Goal: Transaction & Acquisition: Book appointment/travel/reservation

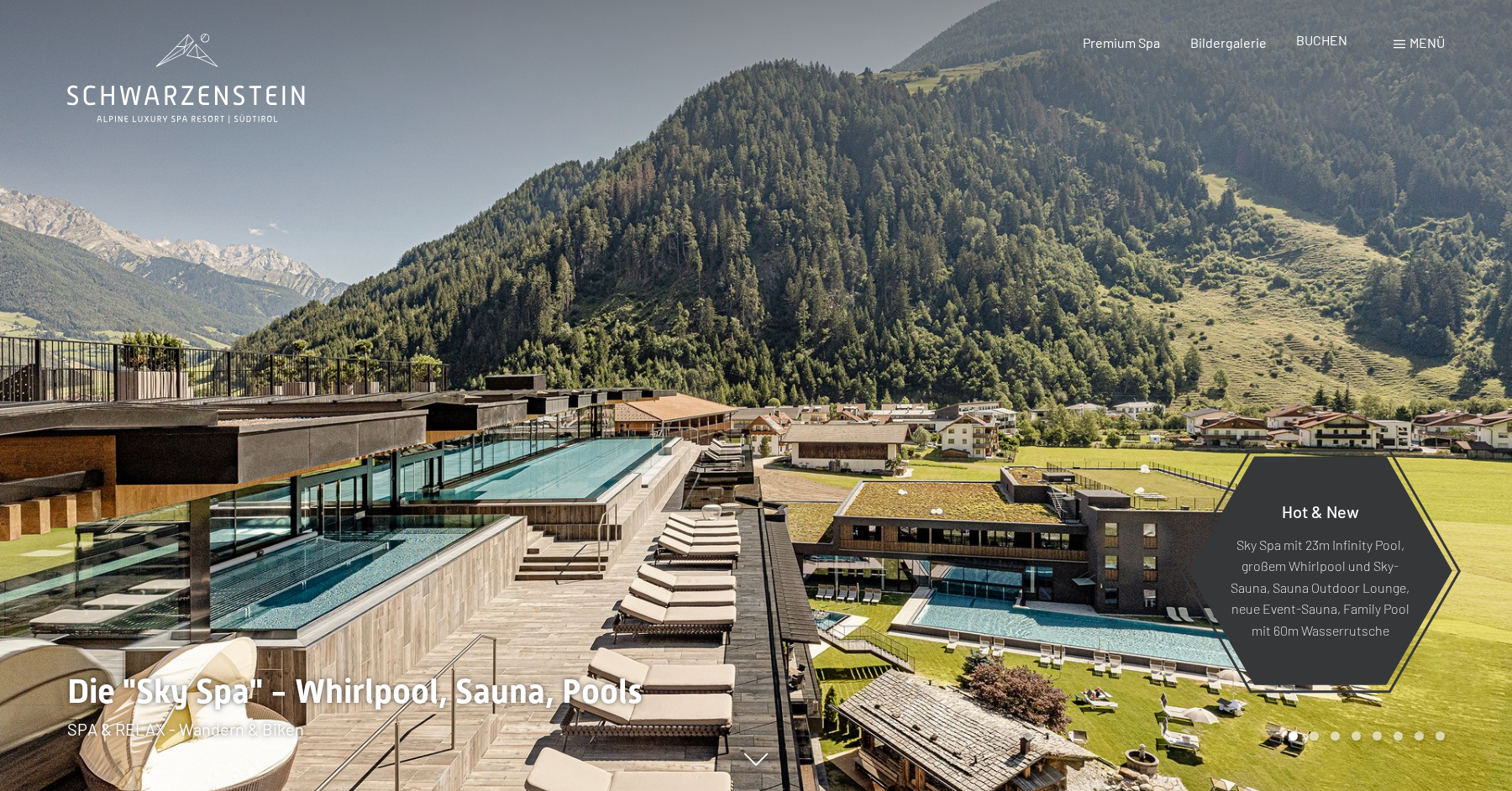
click at [1323, 39] on span "BUCHEN" at bounding box center [1322, 40] width 51 height 16
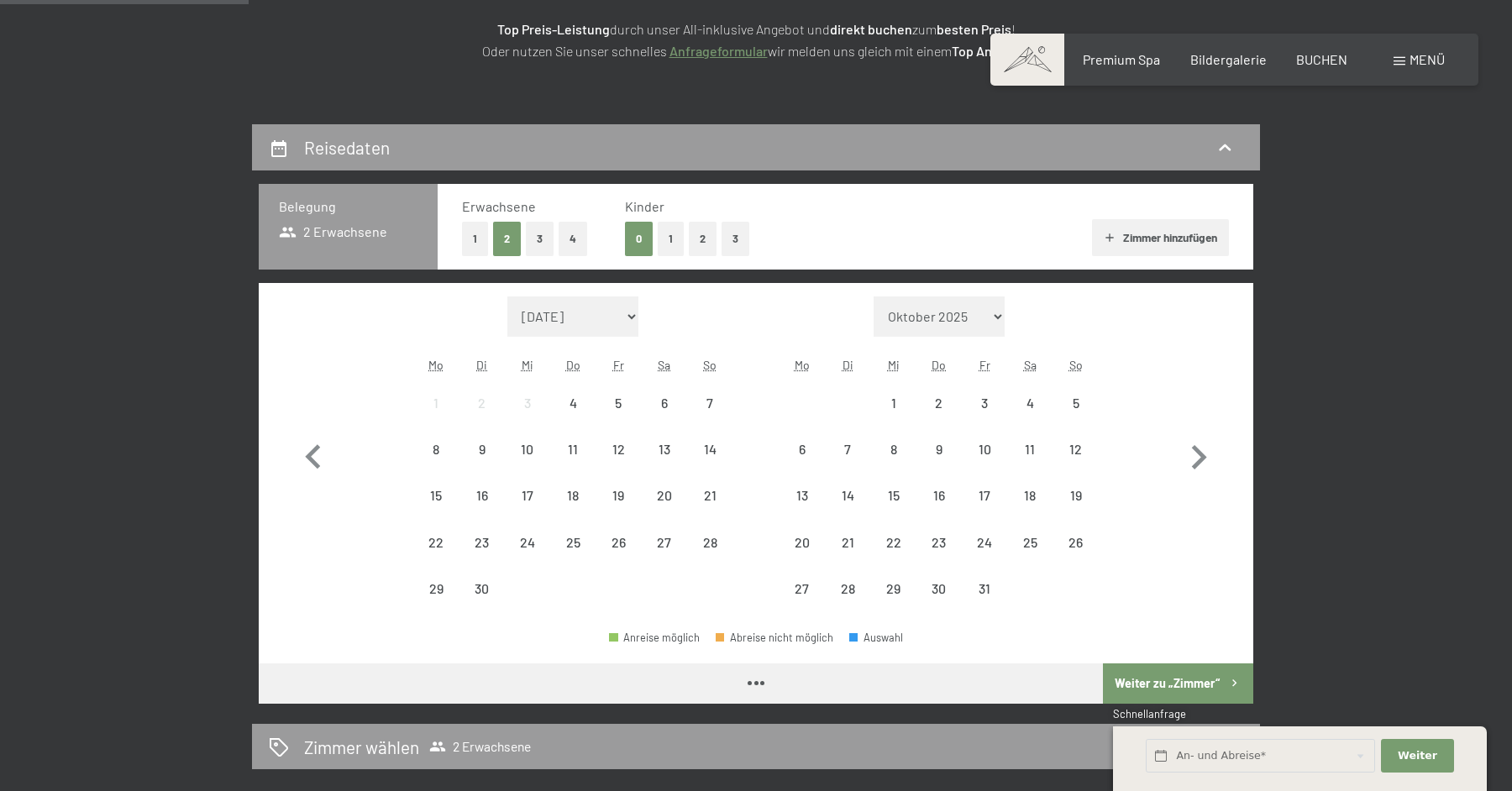
scroll to position [295, 0]
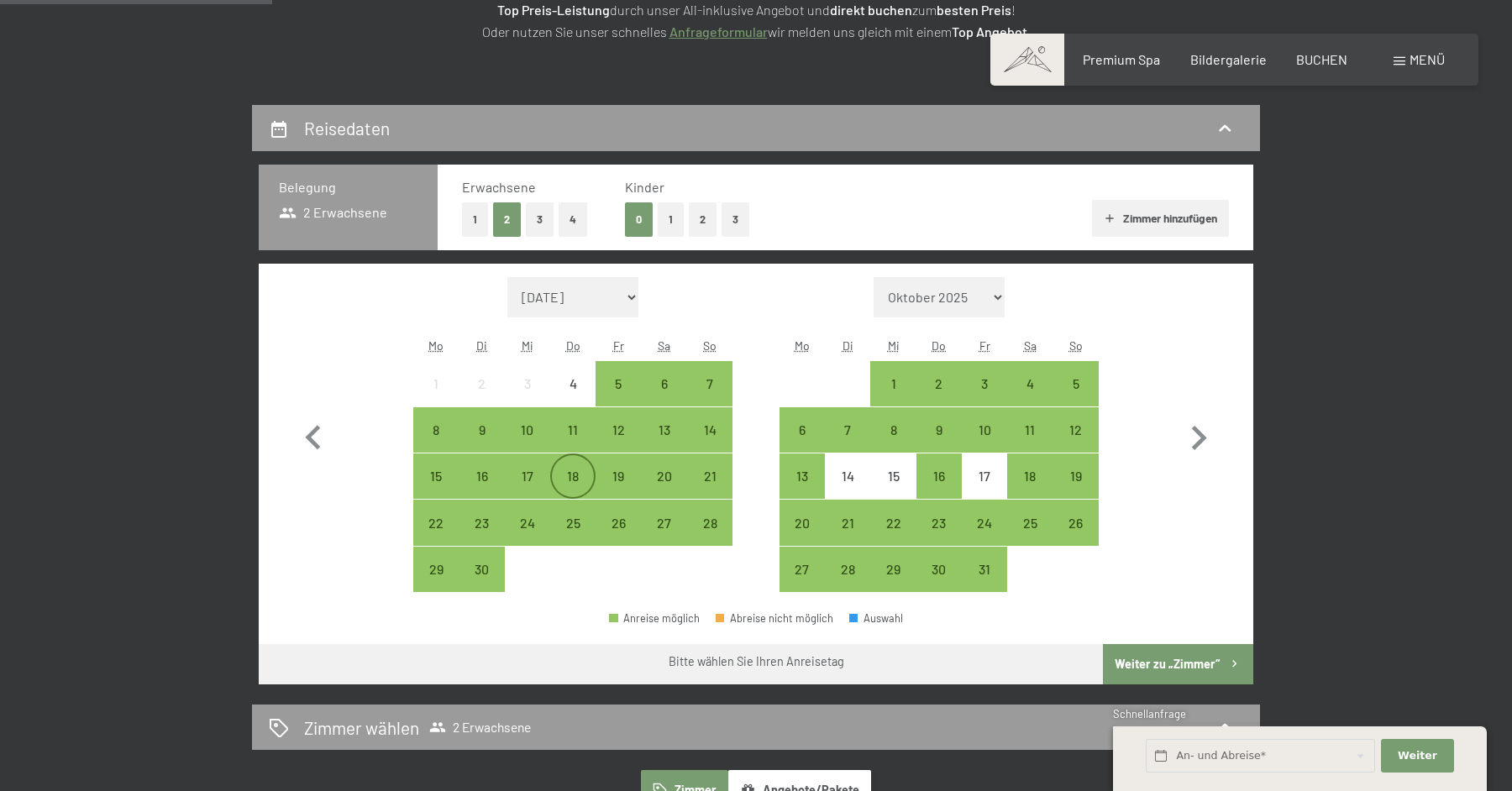
click at [574, 485] on div "18" at bounding box center [573, 491] width 42 height 42
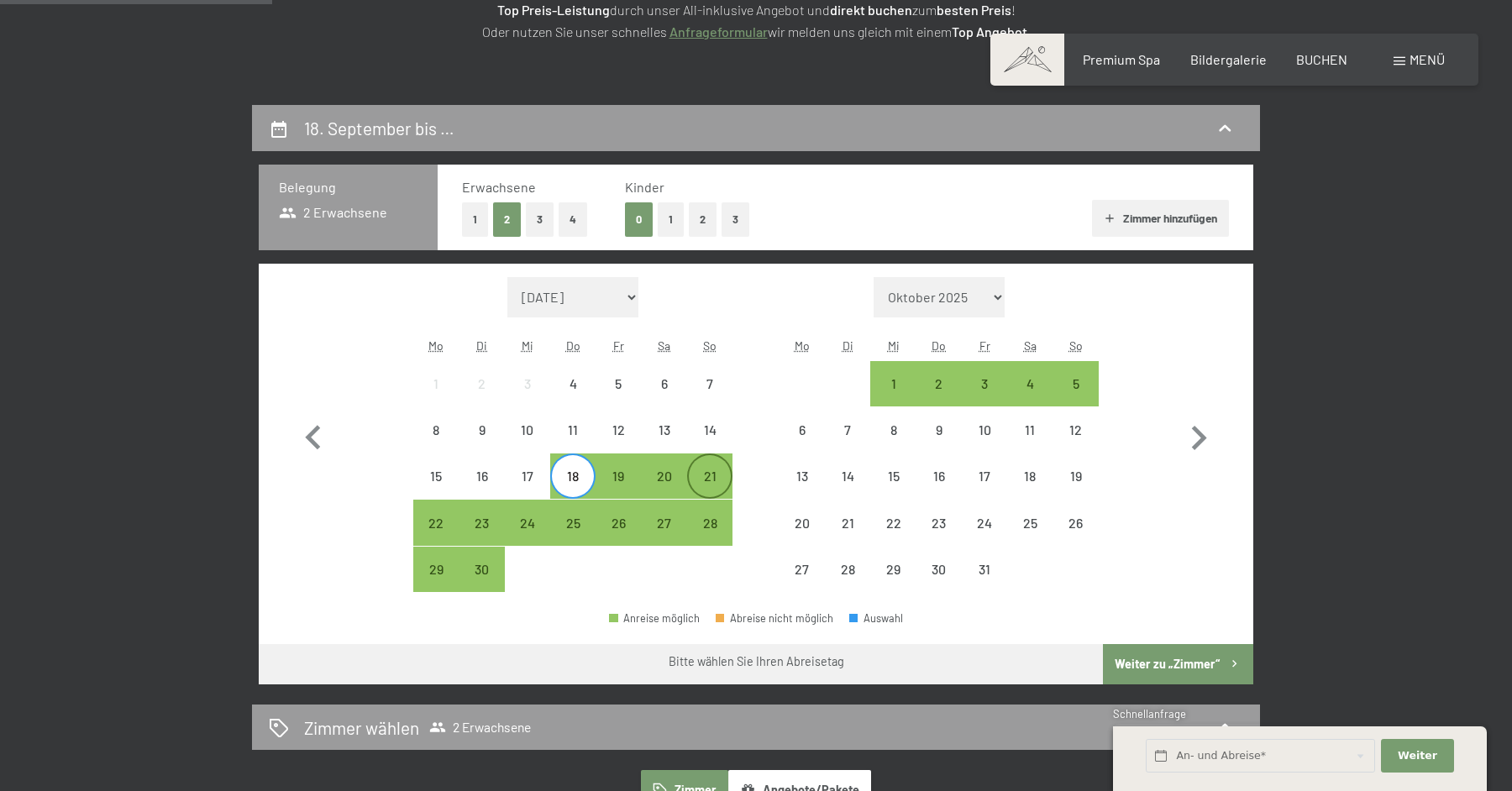
click at [721, 486] on div "21" at bounding box center [710, 491] width 42 height 42
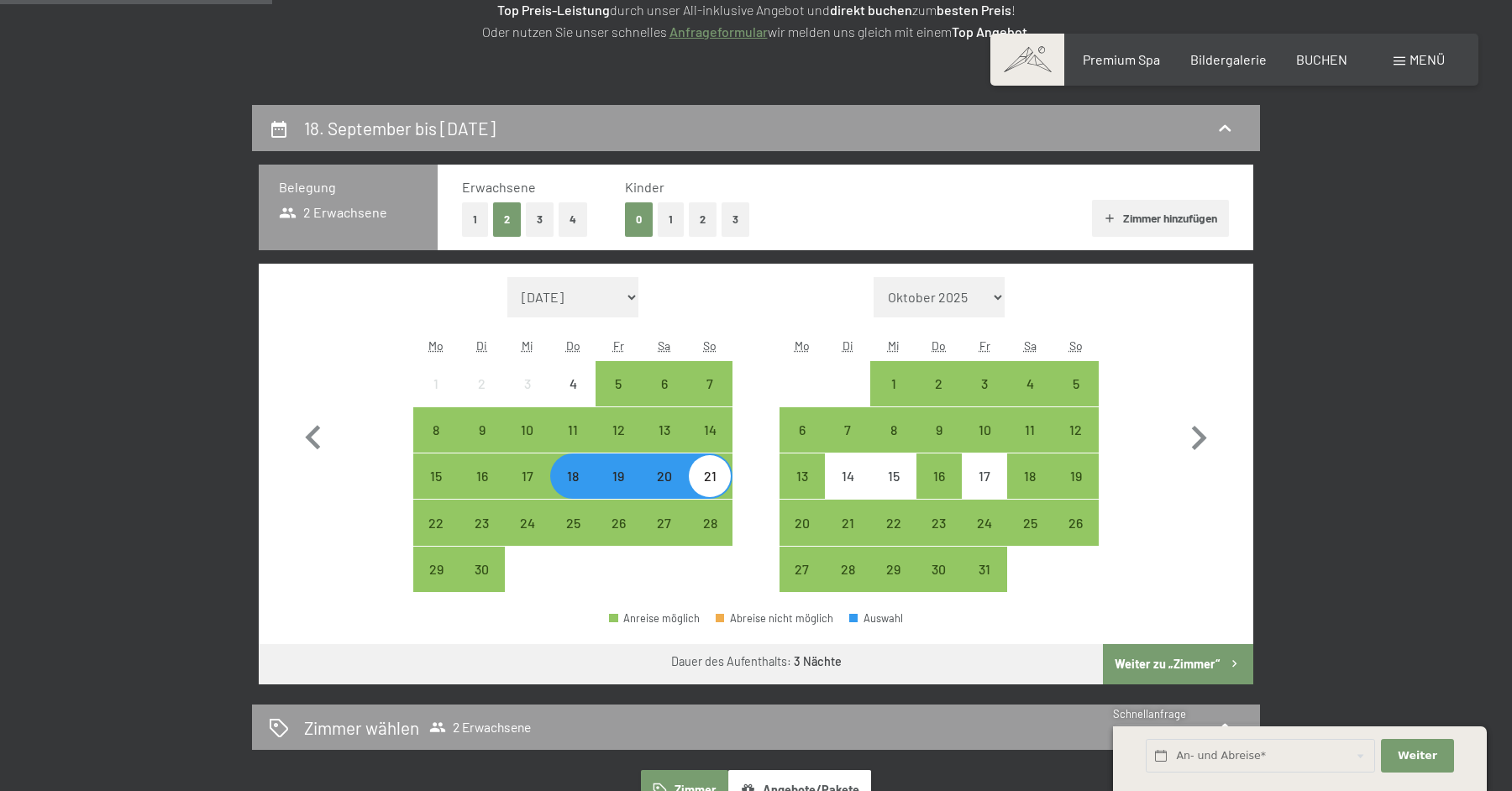
click at [673, 226] on button "1" at bounding box center [671, 219] width 26 height 34
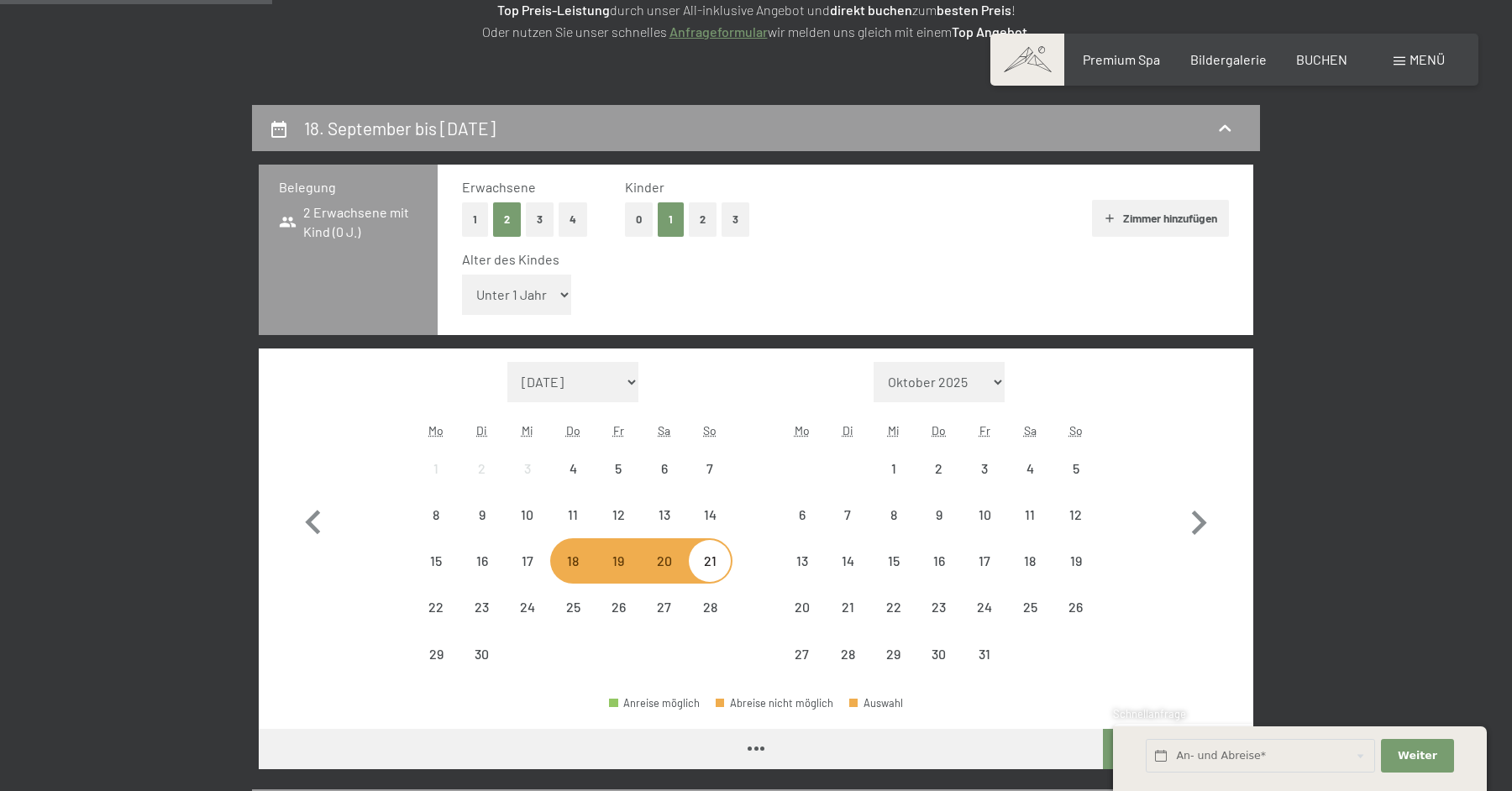
click at [508, 296] on select "Unter 1 Jahr 1 Jahr 2 Jahre 3 Jahre 4 Jahre 5 Jahre 6 Jahre 7 Jahre 8 Jahre 9 J…" at bounding box center [516, 295] width 109 height 41
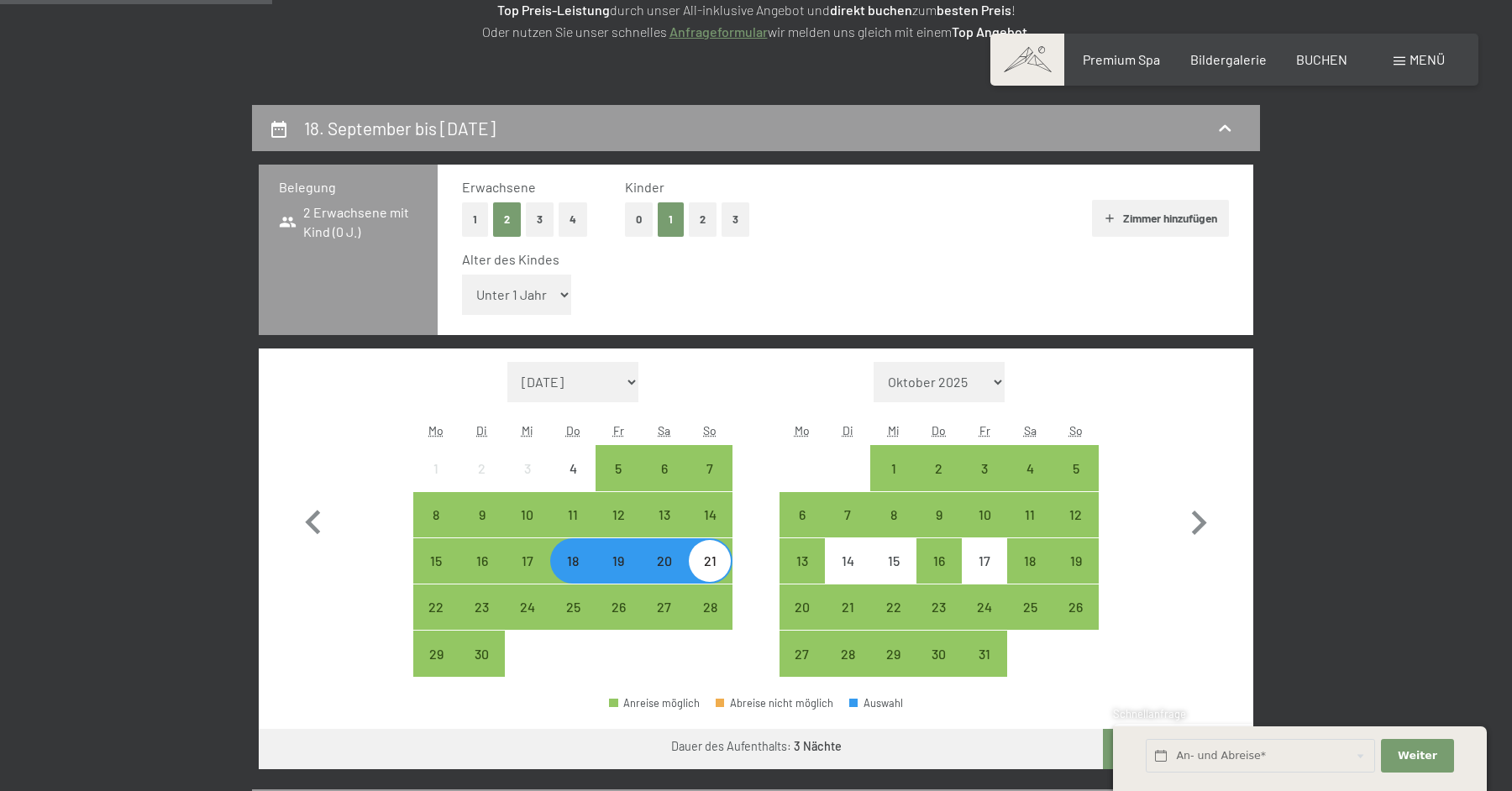
select select "2"
click at [462, 275] on select "Unter 1 Jahr 1 Jahr 2 Jahre 3 Jahre 4 Jahre 5 Jahre 6 Jahre 7 Jahre 8 Jahre 9 J…" at bounding box center [516, 295] width 109 height 41
click at [663, 516] on div "13" at bounding box center [664, 529] width 42 height 42
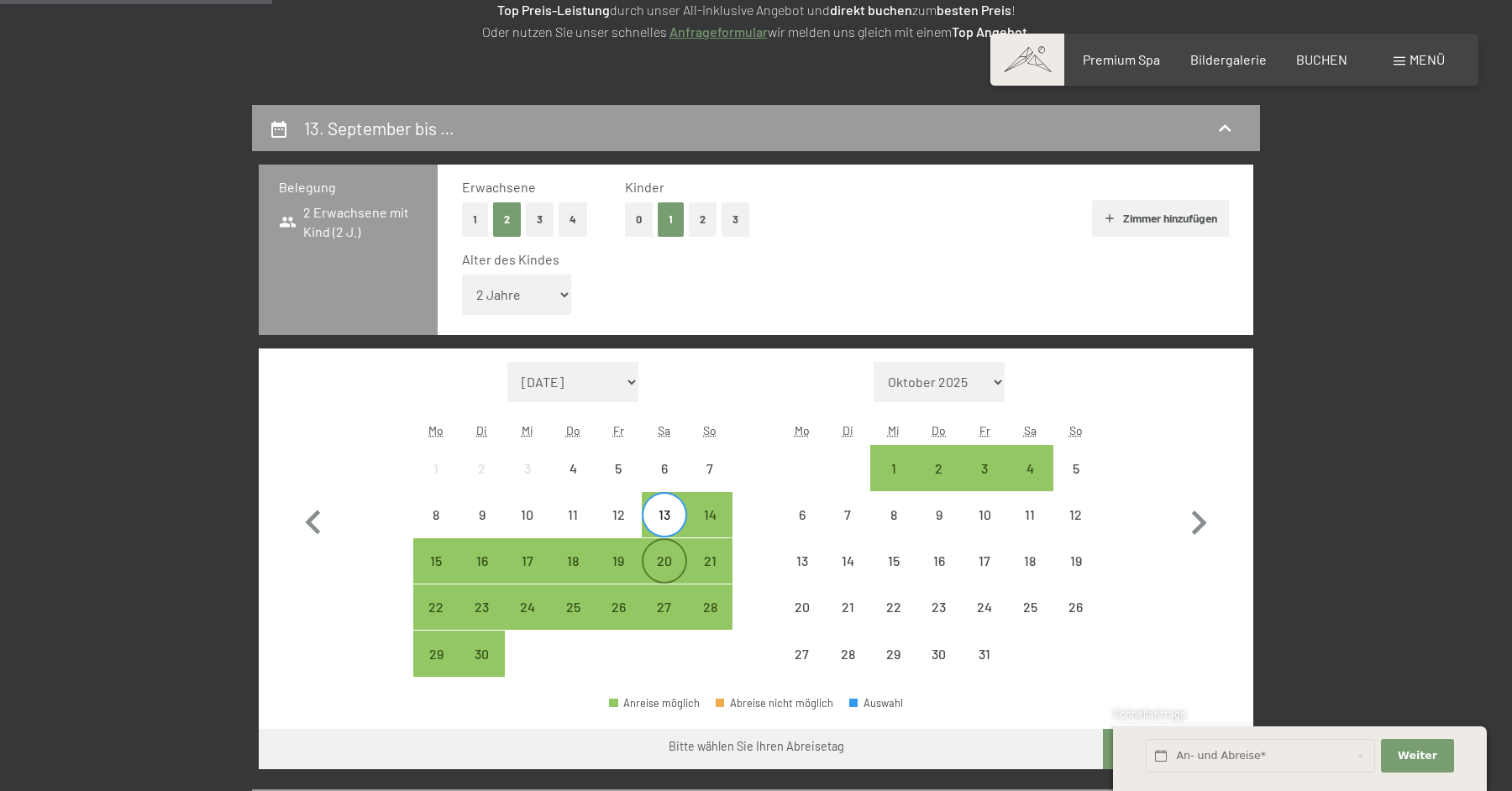
click at [667, 563] on div "20" at bounding box center [664, 575] width 42 height 42
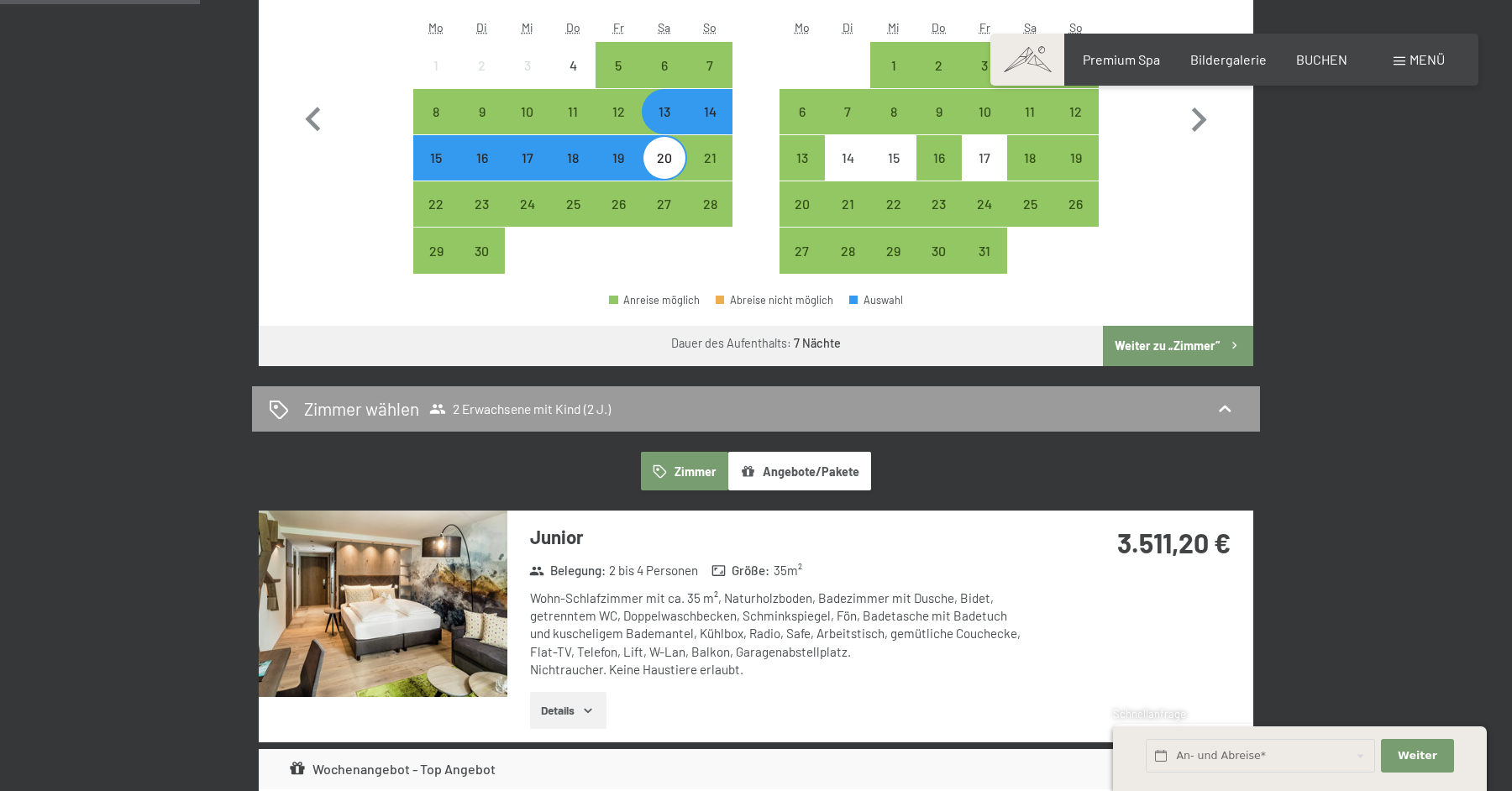
scroll to position [427, 0]
